Goal: Use online tool/utility: Use online tool/utility

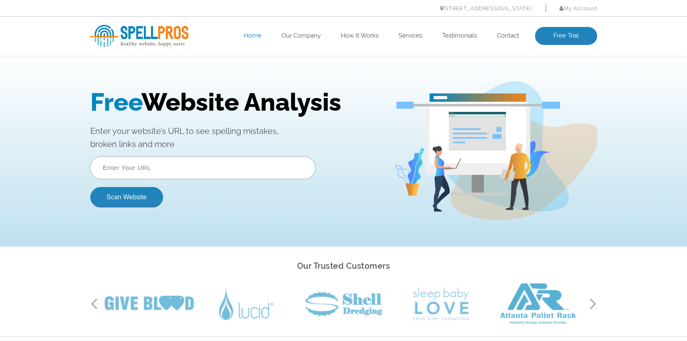
click at [169, 167] on input "text" at bounding box center [202, 168] width 225 height 22
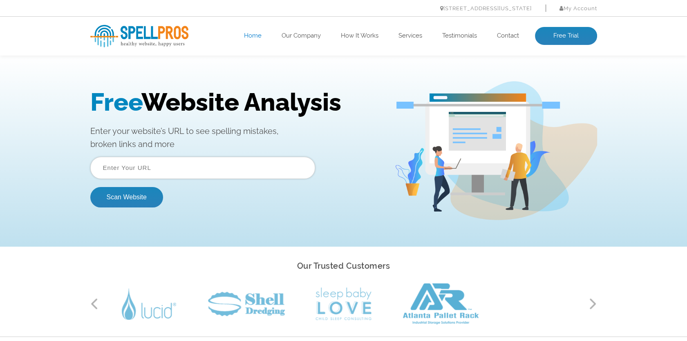
click at [147, 38] on img at bounding box center [139, 36] width 98 height 22
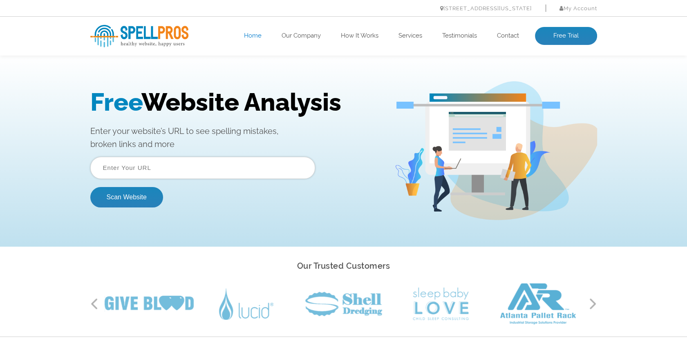
paste input ".[DOMAIN_NAME]"
click at [150, 217] on div "Free Website Analysis Enter your website’s URL to see spelling mistakes, broken…" at bounding box center [343, 150] width 519 height 139
click at [139, 194] on button "Scan Website" at bounding box center [126, 197] width 73 height 20
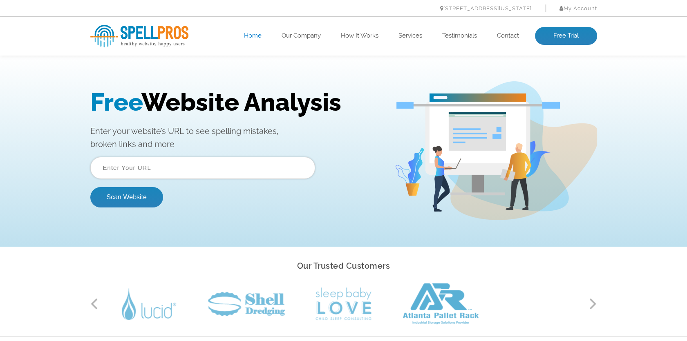
click at [118, 168] on input "text" at bounding box center [202, 168] width 225 height 22
paste input ".[DOMAIN_NAME]"
click at [105, 171] on input ".[DOMAIN_NAME]" at bounding box center [202, 168] width 225 height 22
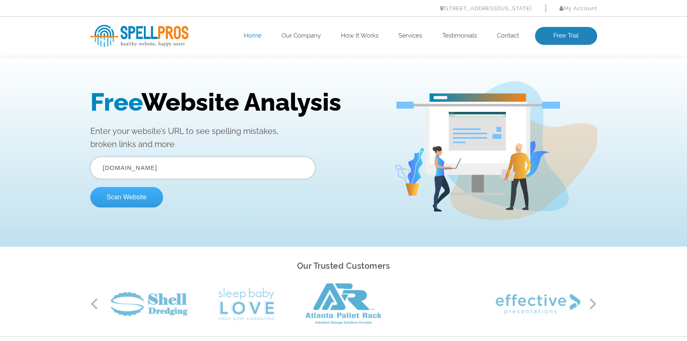
type input "hostinger.com"
click at [138, 202] on button "Scan Website" at bounding box center [126, 197] width 73 height 20
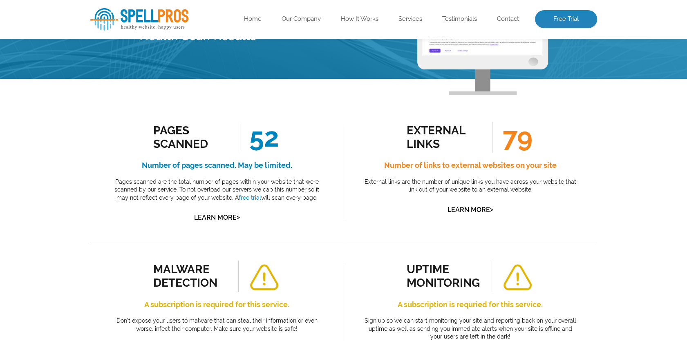
scroll to position [163, 0]
